Goal: Task Accomplishment & Management: Use online tool/utility

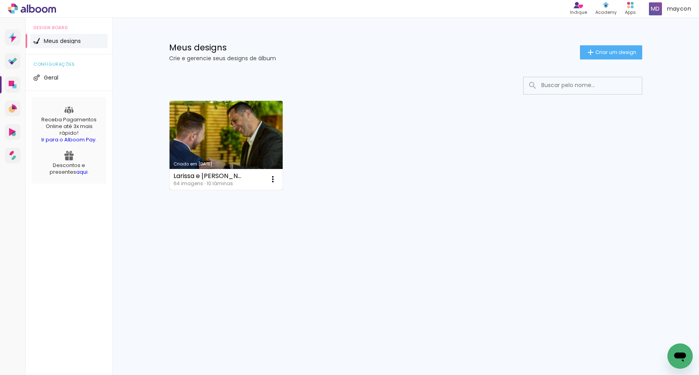
click at [236, 139] on link "Criado em [DATE]" at bounding box center [225, 145] width 113 height 89
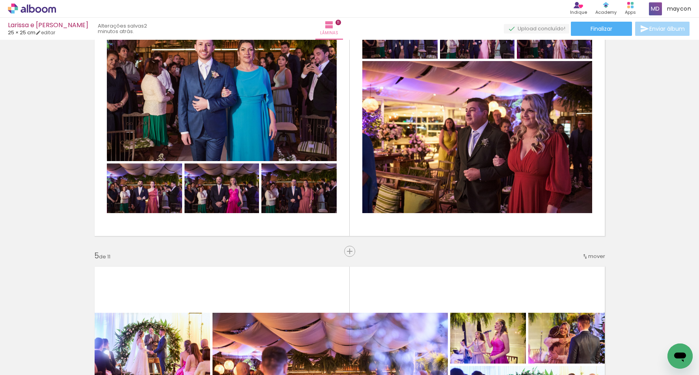
scroll to position [610, 0]
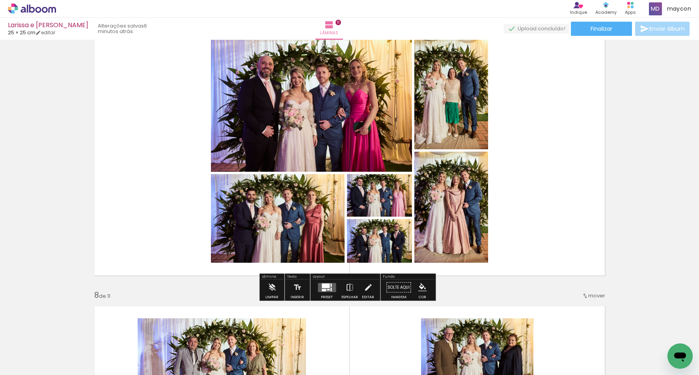
scroll to position [1737, 0]
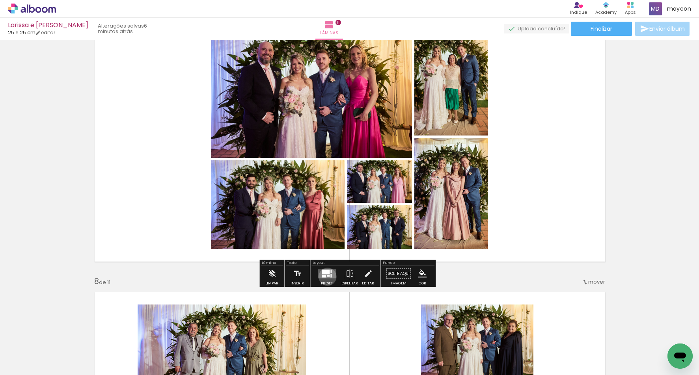
click at [327, 277] on div at bounding box center [328, 276] width 3 height 2
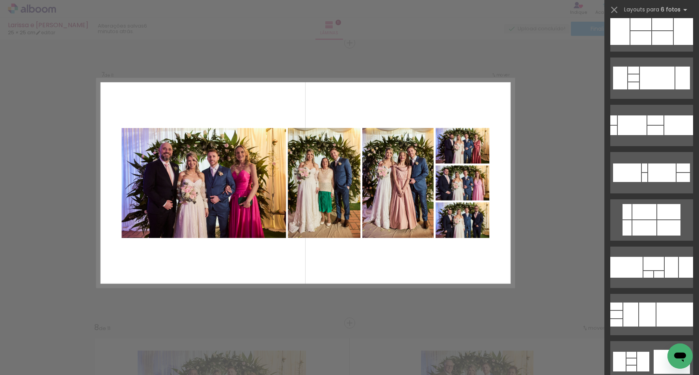
scroll to position [409, 0]
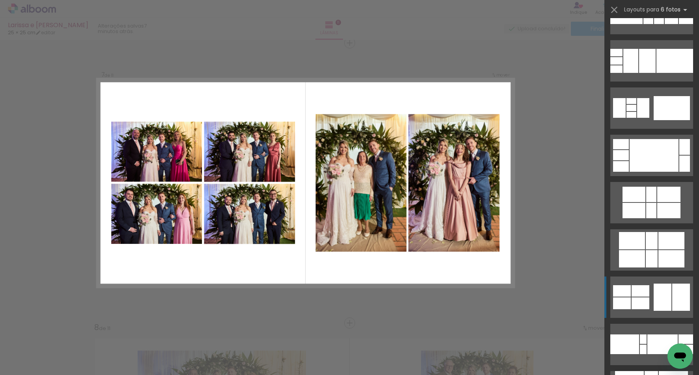
click at [634, 300] on div at bounding box center [640, 303] width 18 height 12
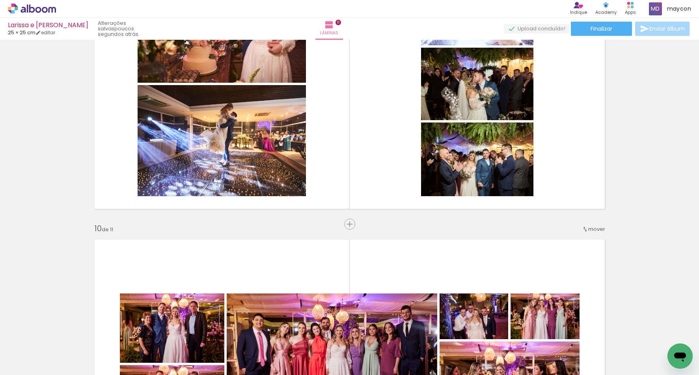
scroll to position [2175, 0]
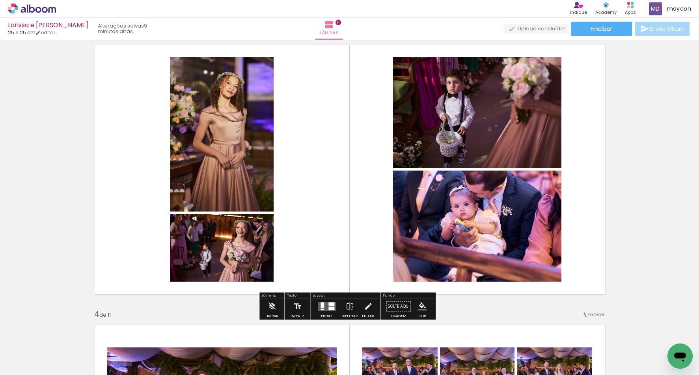
scroll to position [511, 0]
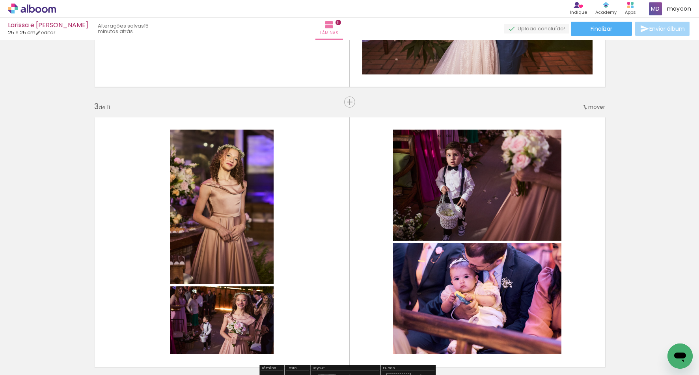
scroll to position [564, 0]
